Goal: Navigation & Orientation: Find specific page/section

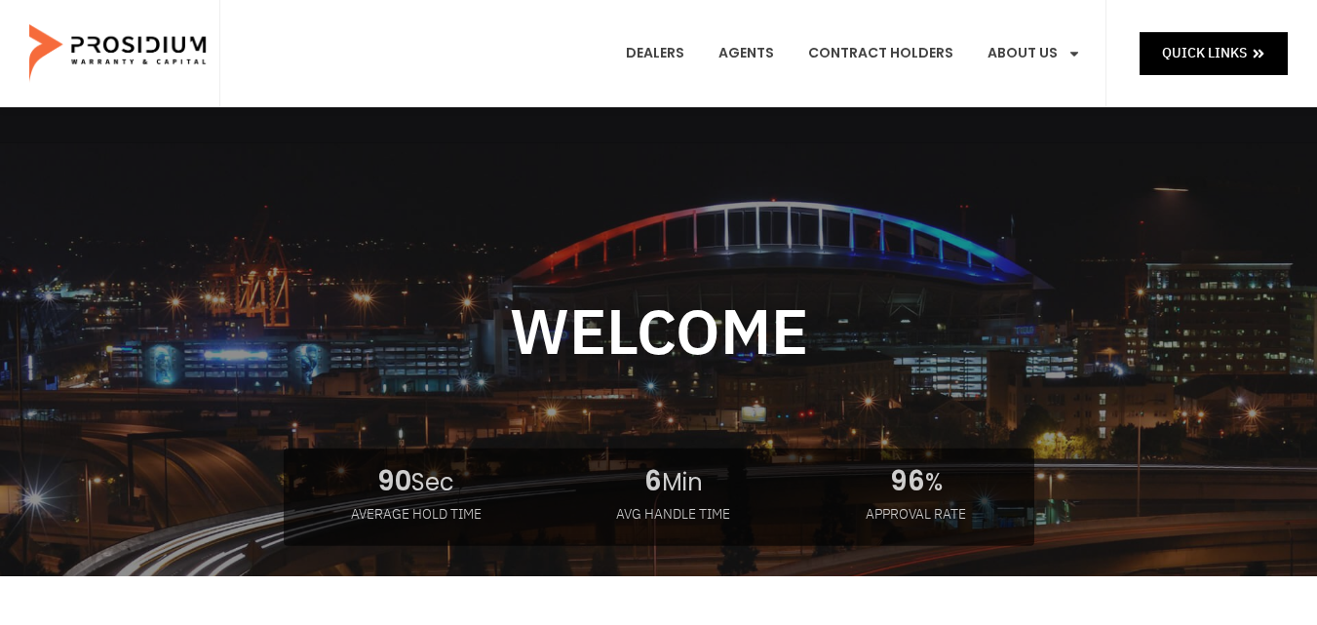
click at [1053, 56] on e-page-transition at bounding box center [658, 312] width 1317 height 625
click at [1077, 55] on e-page-transition at bounding box center [658, 312] width 1317 height 625
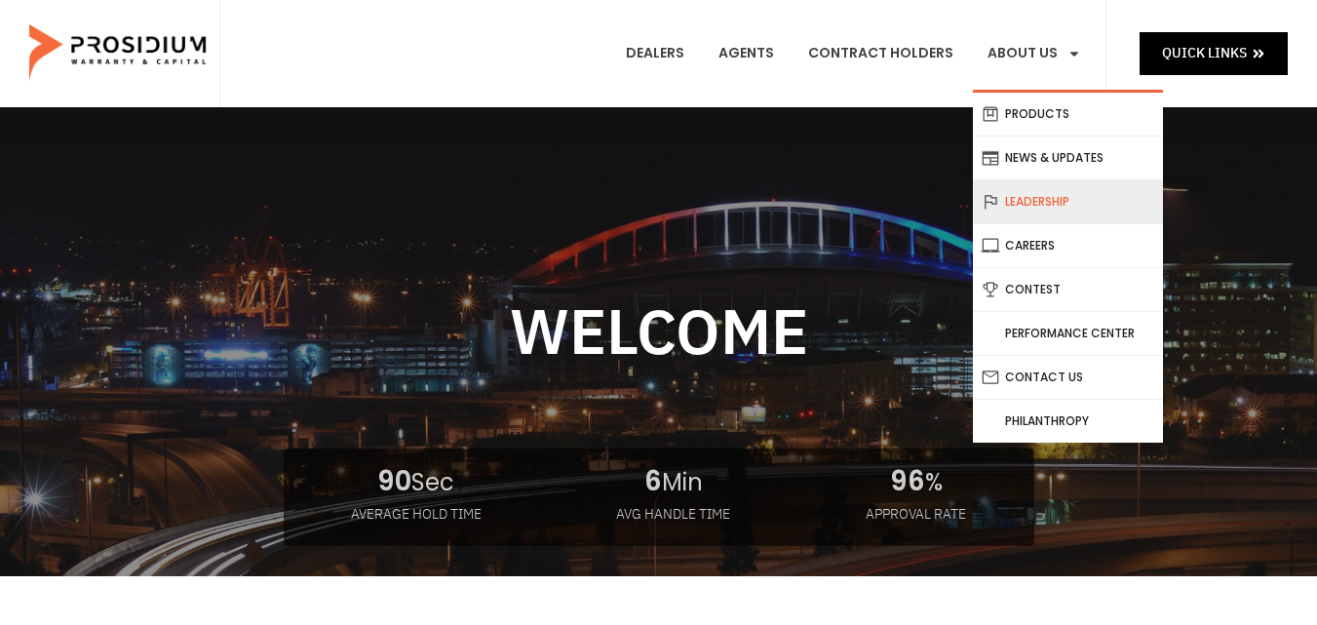
click at [1052, 201] on link "Leadership" at bounding box center [1068, 201] width 190 height 43
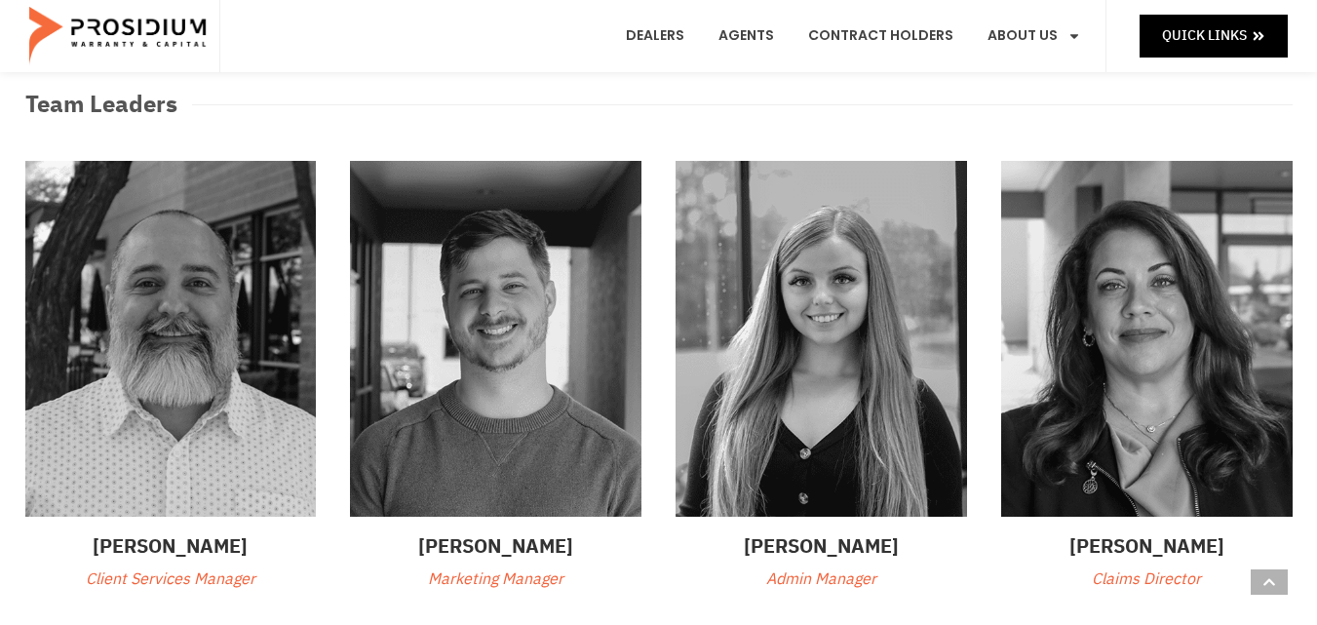
scroll to position [390, 0]
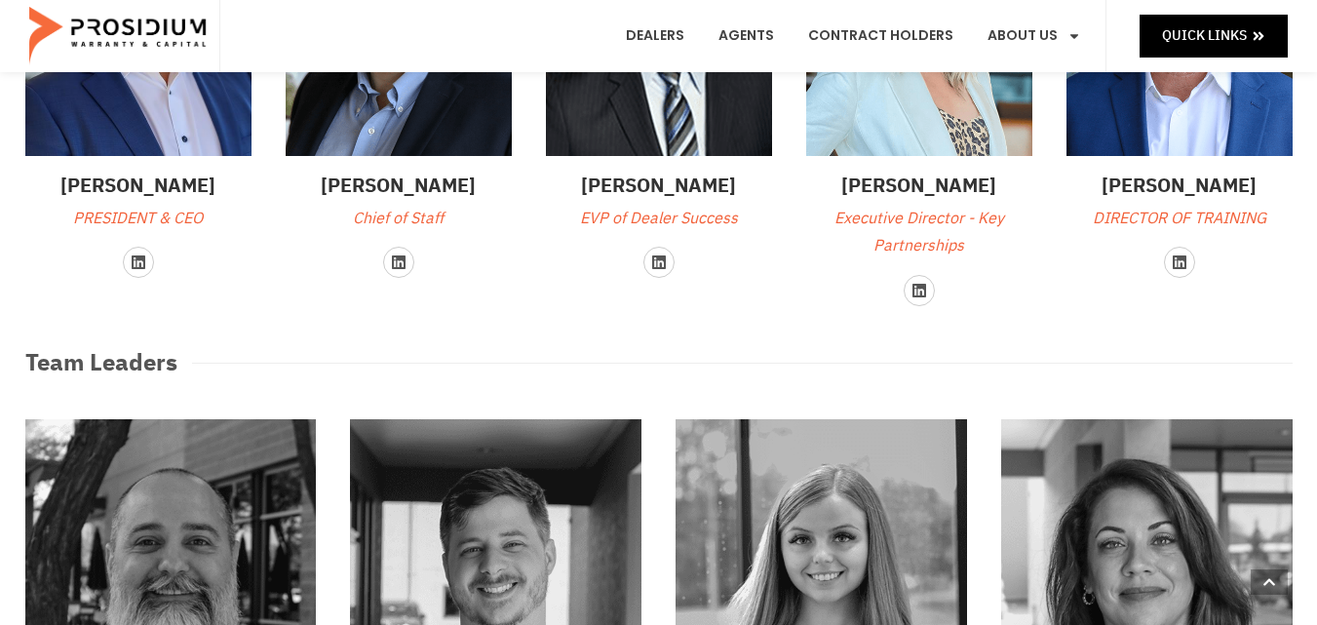
click at [412, 154] on img at bounding box center [399, 17] width 226 height 277
click at [406, 125] on img at bounding box center [399, 17] width 226 height 277
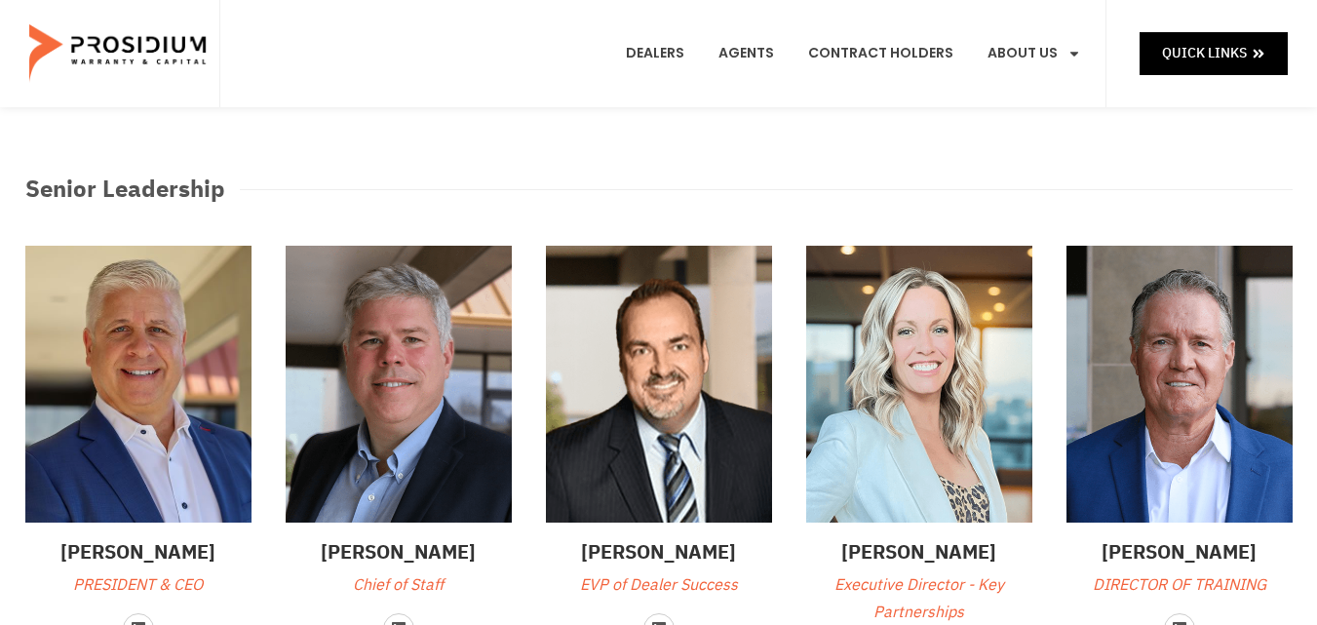
scroll to position [0, 0]
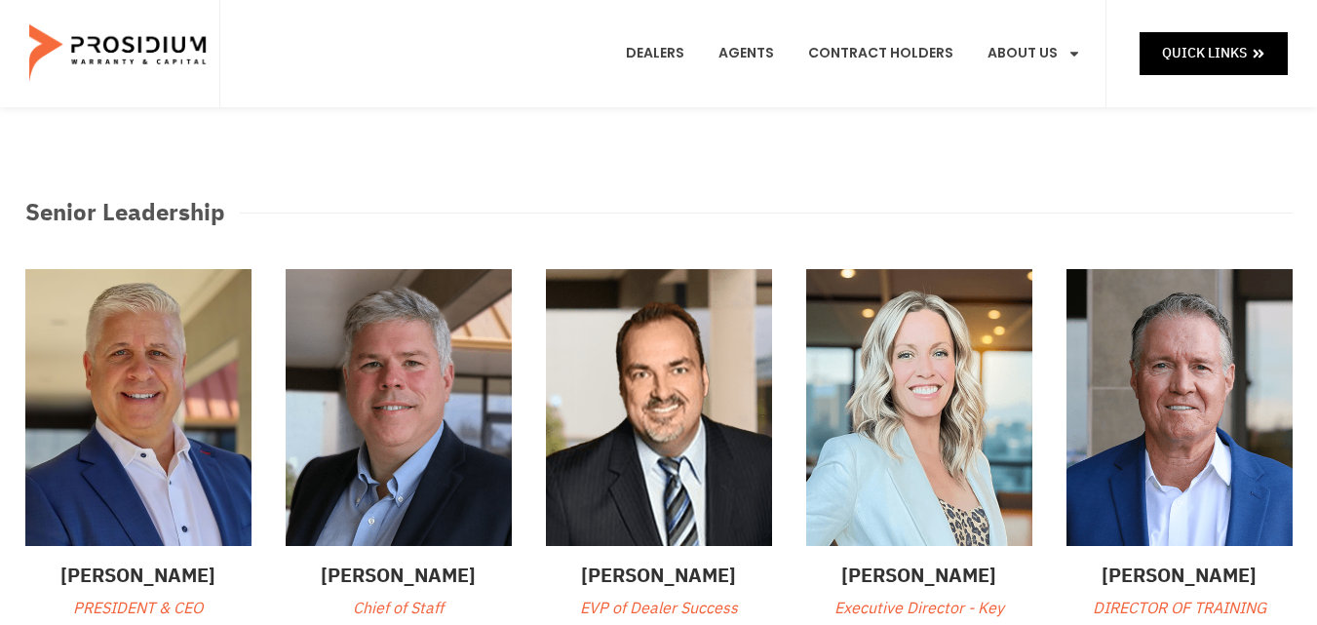
click at [147, 373] on img at bounding box center [138, 407] width 226 height 277
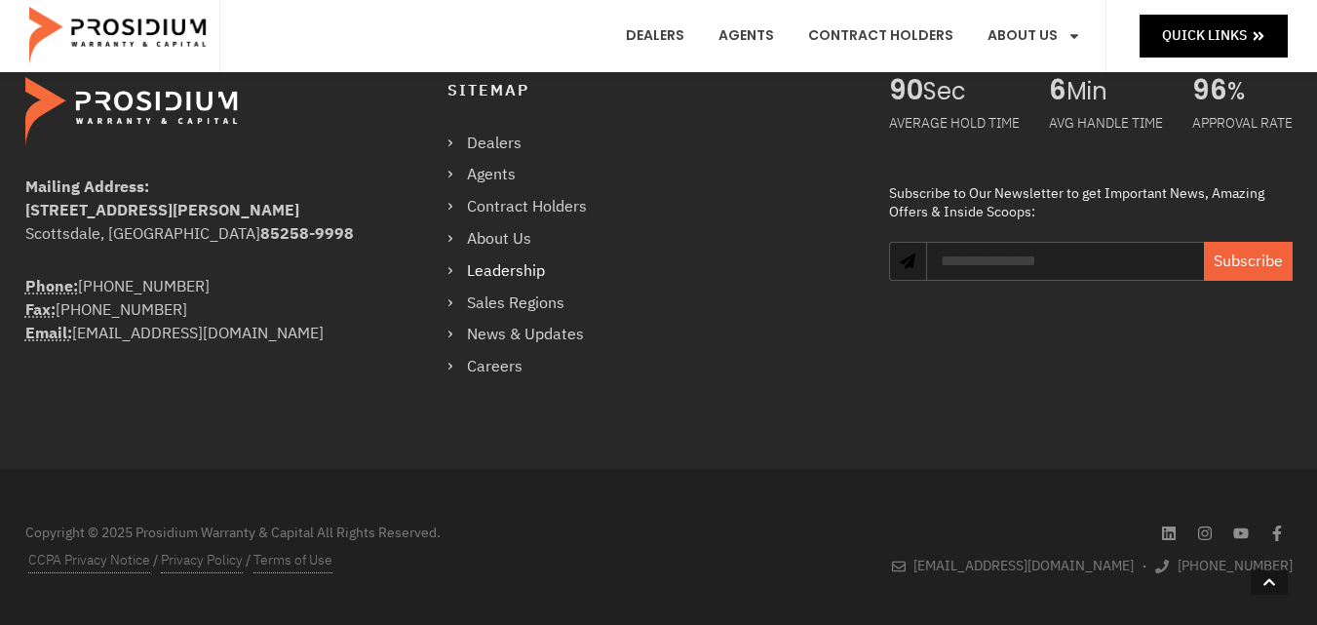
scroll to position [1926, 0]
